Goal: Information Seeking & Learning: Learn about a topic

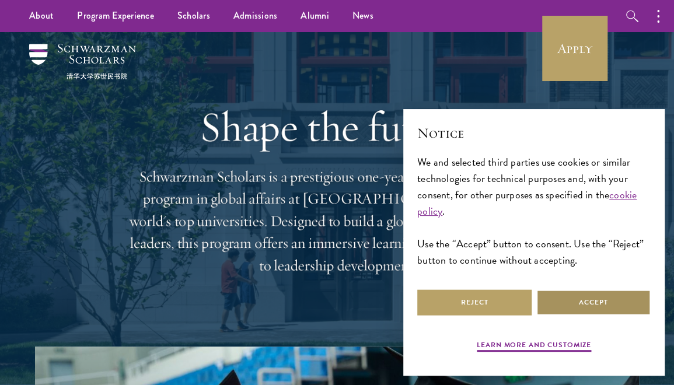
click at [589, 298] on button "Accept" at bounding box center [593, 303] width 114 height 26
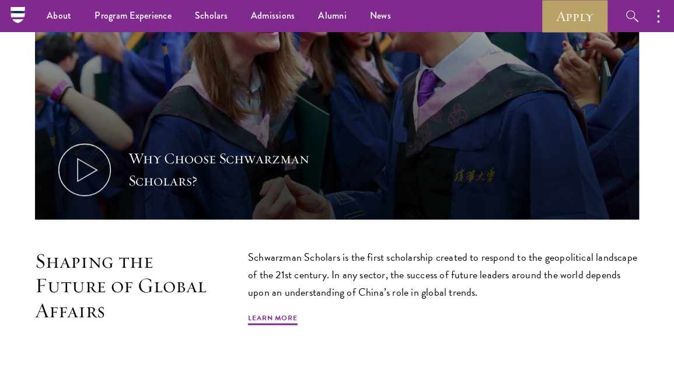
scroll to position [465, 0]
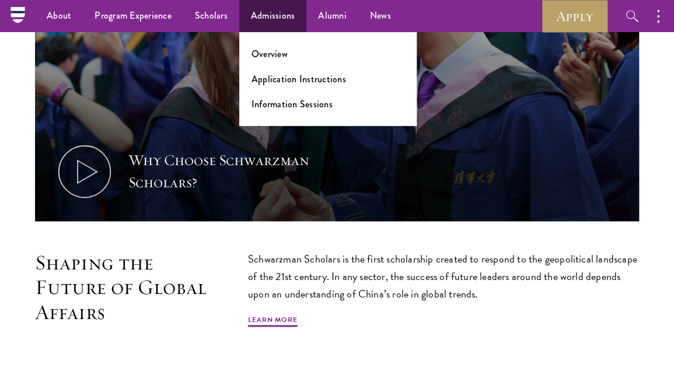
click at [270, 40] on ul "Overview Application Instructions Information Sessions" at bounding box center [327, 79] width 177 height 94
click at [266, 52] on link "Overview" at bounding box center [270, 53] width 36 height 13
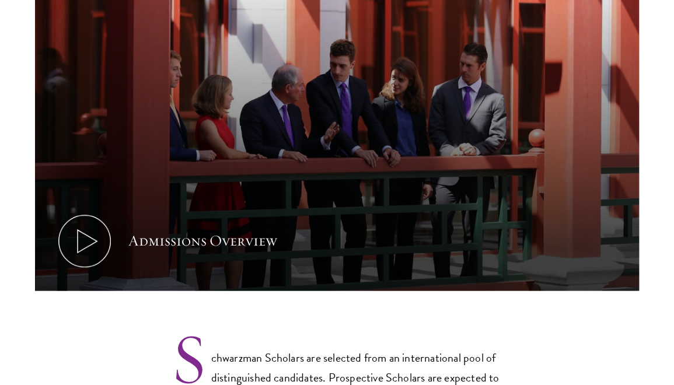
scroll to position [630, 0]
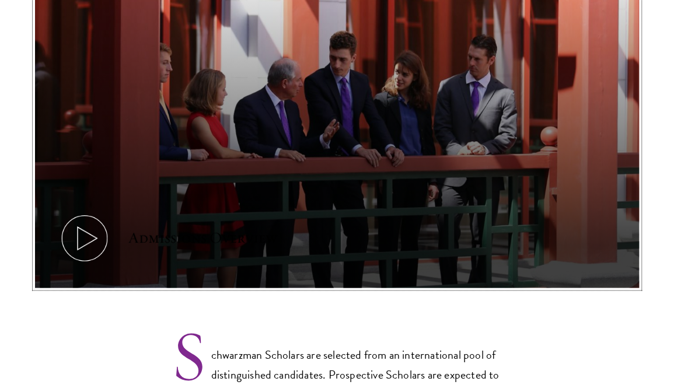
click at [97, 231] on icon at bounding box center [84, 238] width 53 height 53
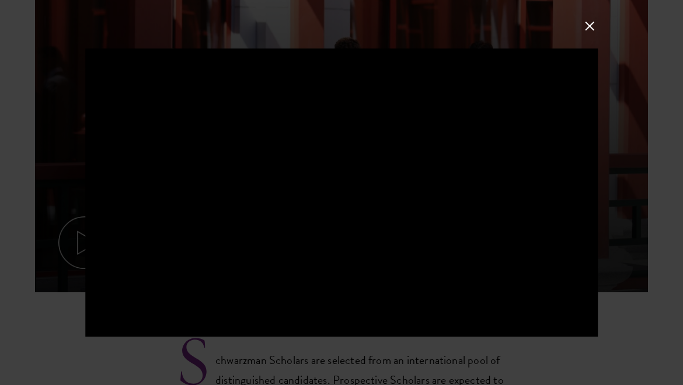
click at [591, 24] on button at bounding box center [589, 26] width 15 height 15
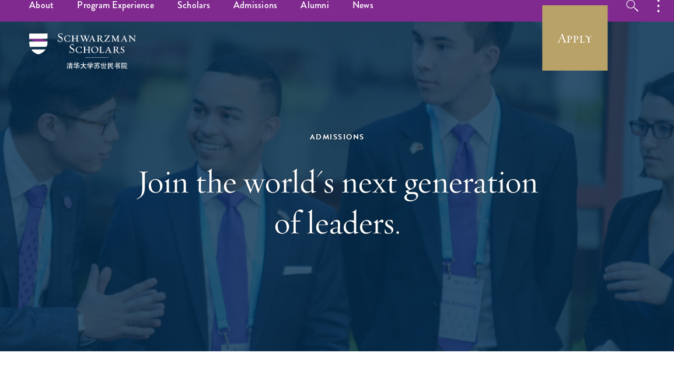
scroll to position [0, 0]
